Goal: Transaction & Acquisition: Purchase product/service

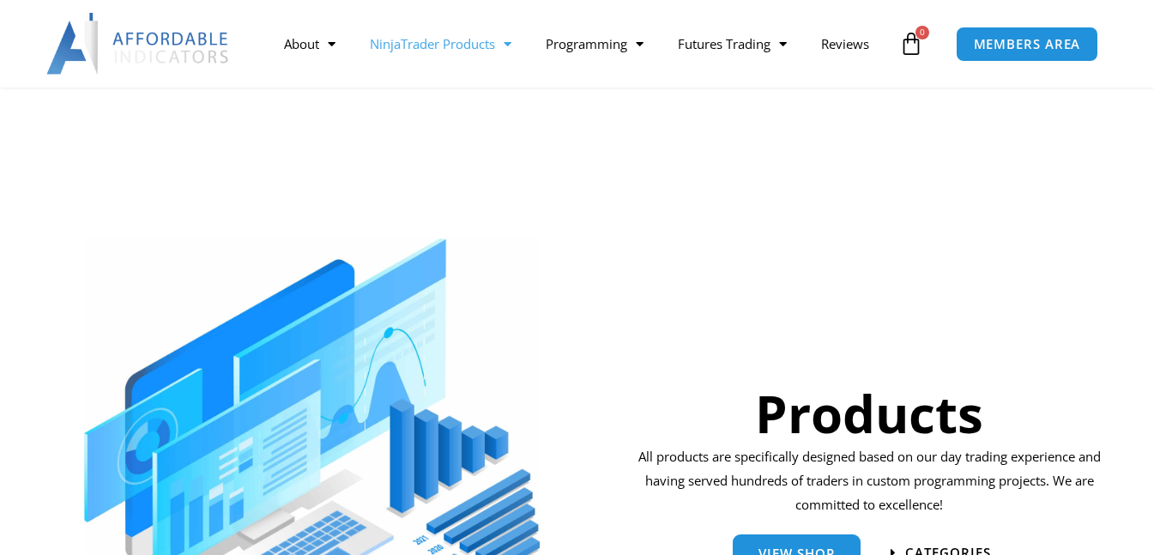
scroll to position [257, 0]
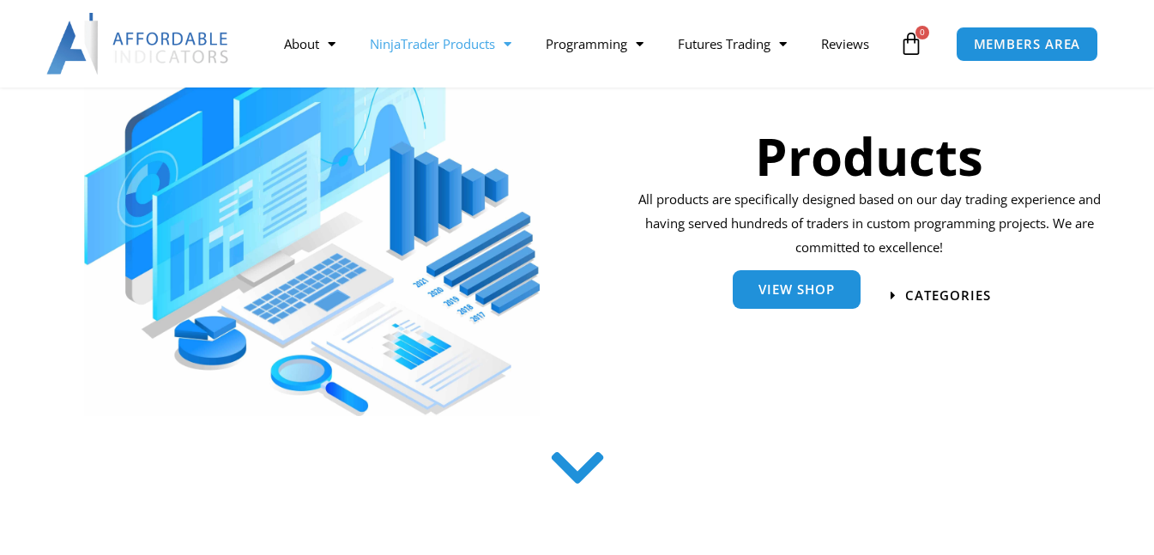
click at [823, 275] on link "View Shop" at bounding box center [796, 289] width 128 height 39
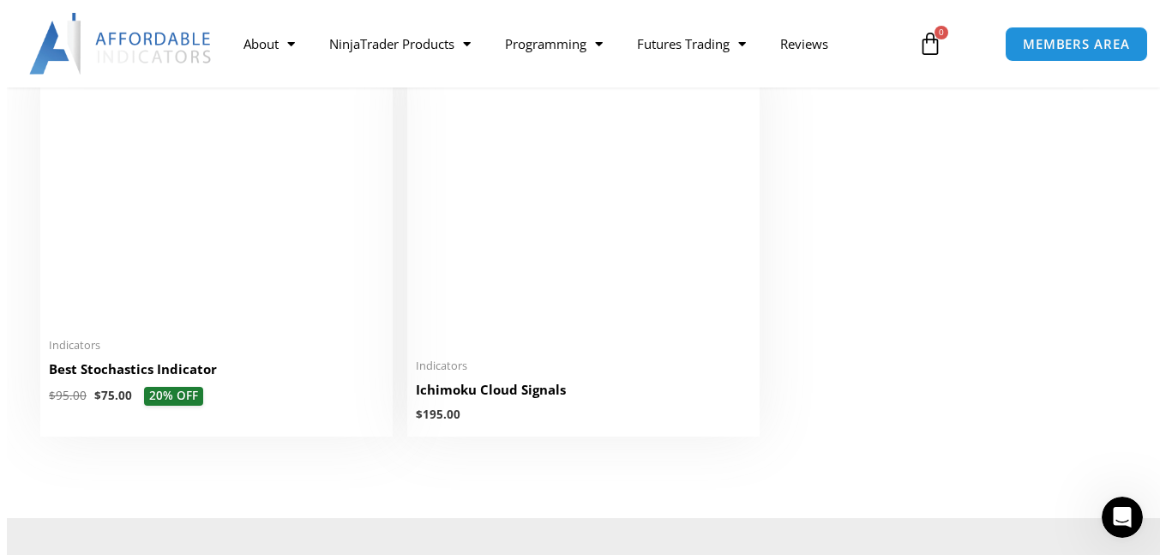
scroll to position [4117, 0]
